Goal: Information Seeking & Learning: Check status

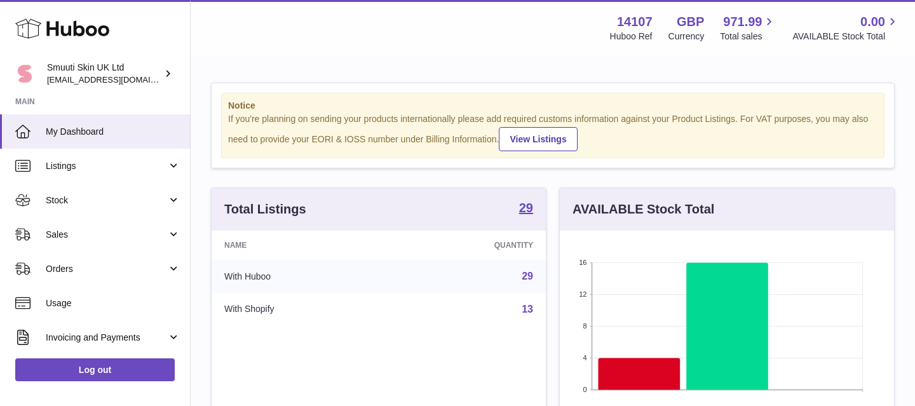
scroll to position [198, 334]
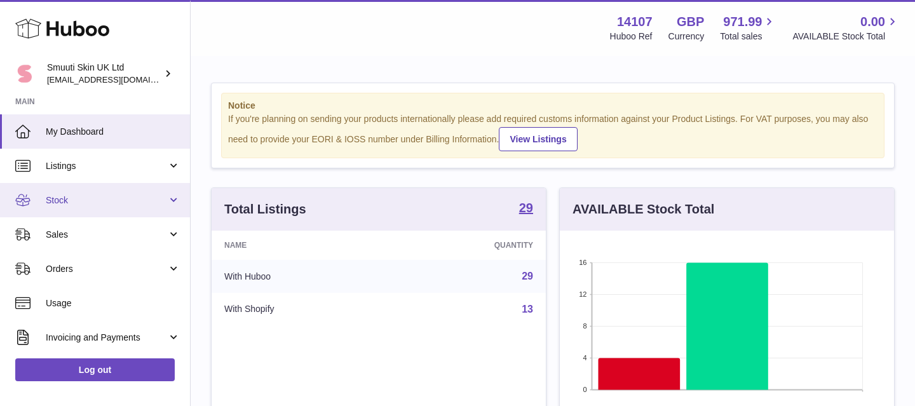
click at [165, 193] on link "Stock" at bounding box center [95, 200] width 190 height 34
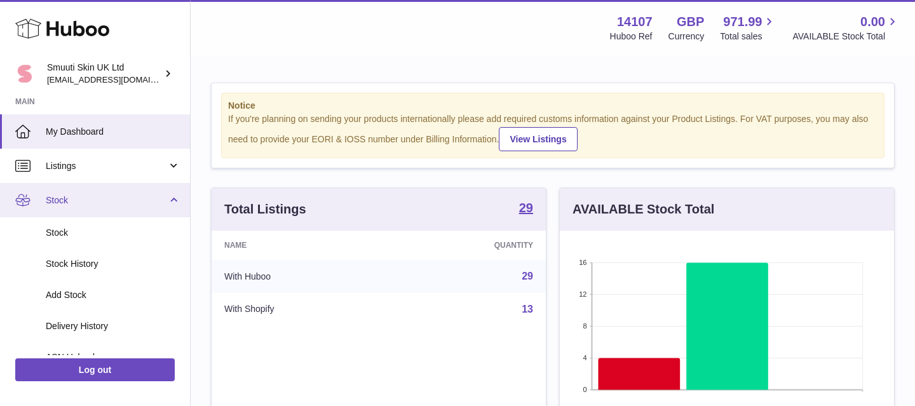
click at [165, 193] on link "Stock" at bounding box center [95, 200] width 190 height 34
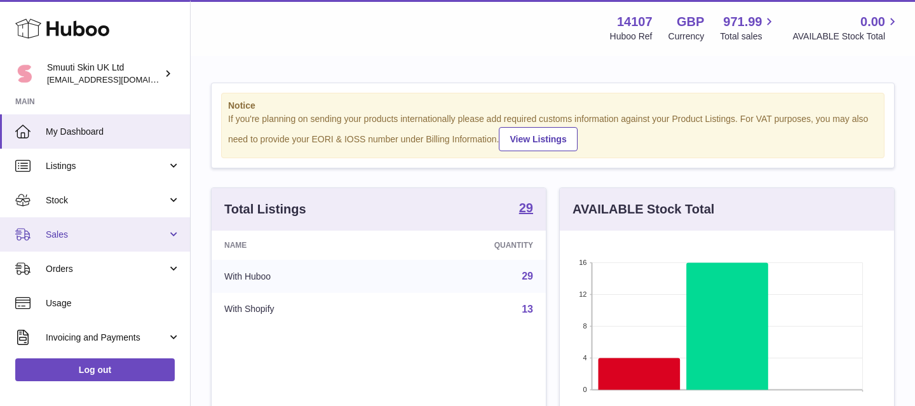
click at [167, 235] on link "Sales" at bounding box center [95, 234] width 190 height 34
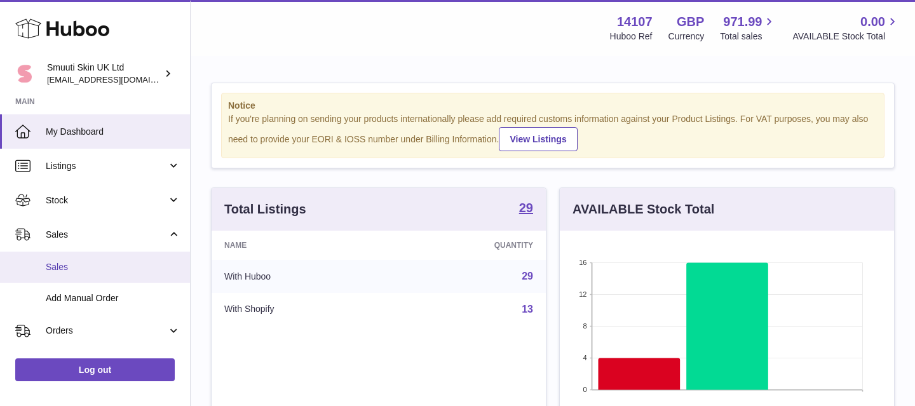
click at [56, 269] on span "Sales" at bounding box center [113, 267] width 135 height 12
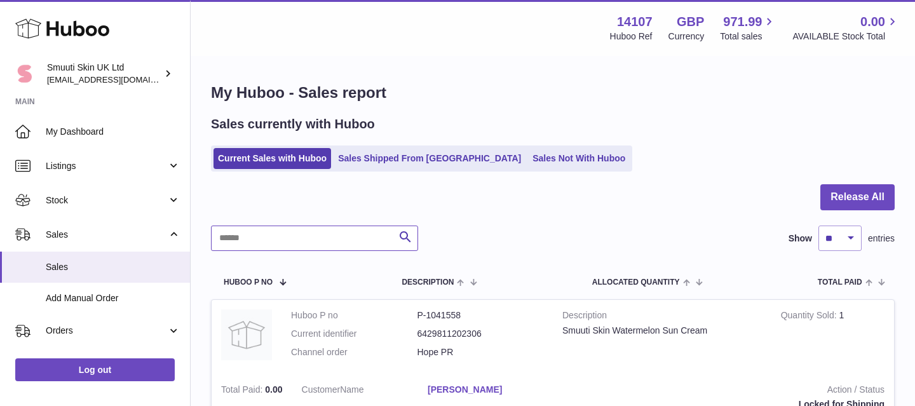
click at [351, 245] on input "text" at bounding box center [314, 238] width 207 height 25
type input "******"
